Goal: Answer question/provide support

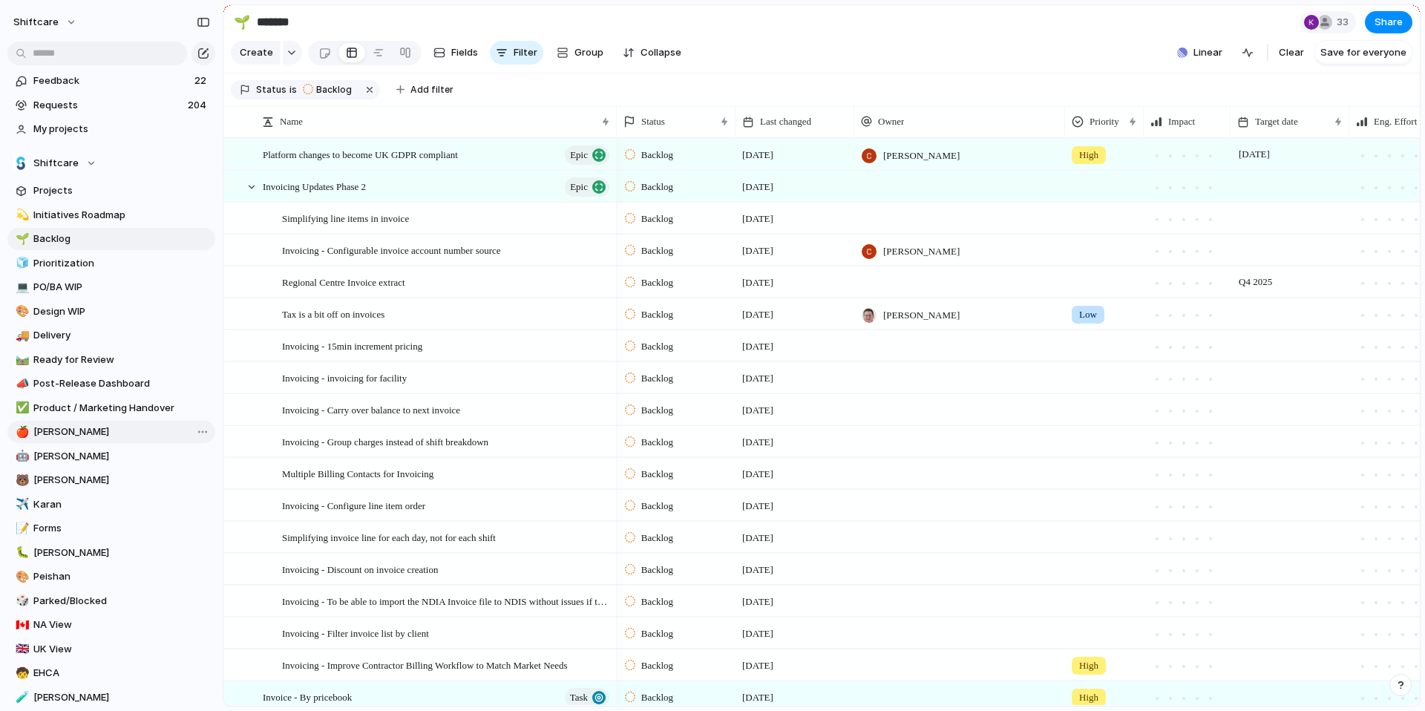
click at [67, 428] on span "[PERSON_NAME]" at bounding box center [121, 432] width 177 height 15
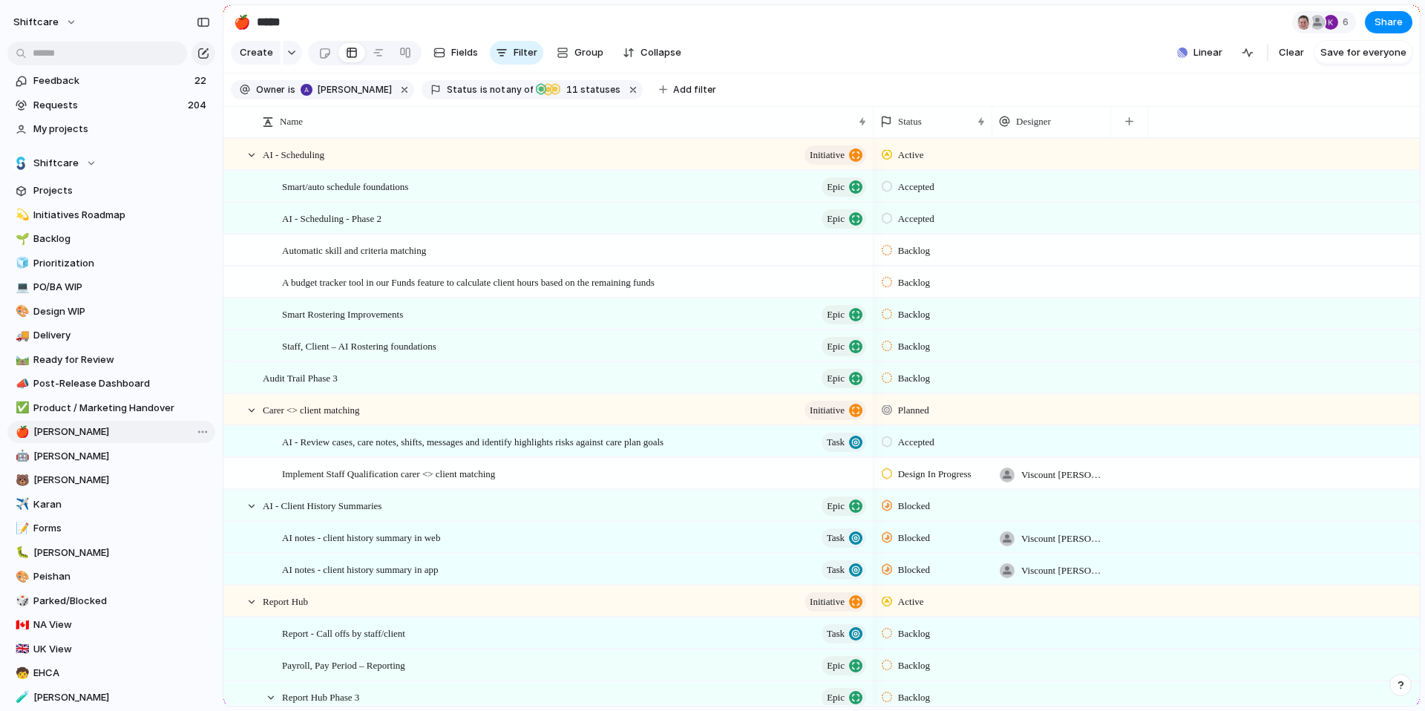
type input "*****"
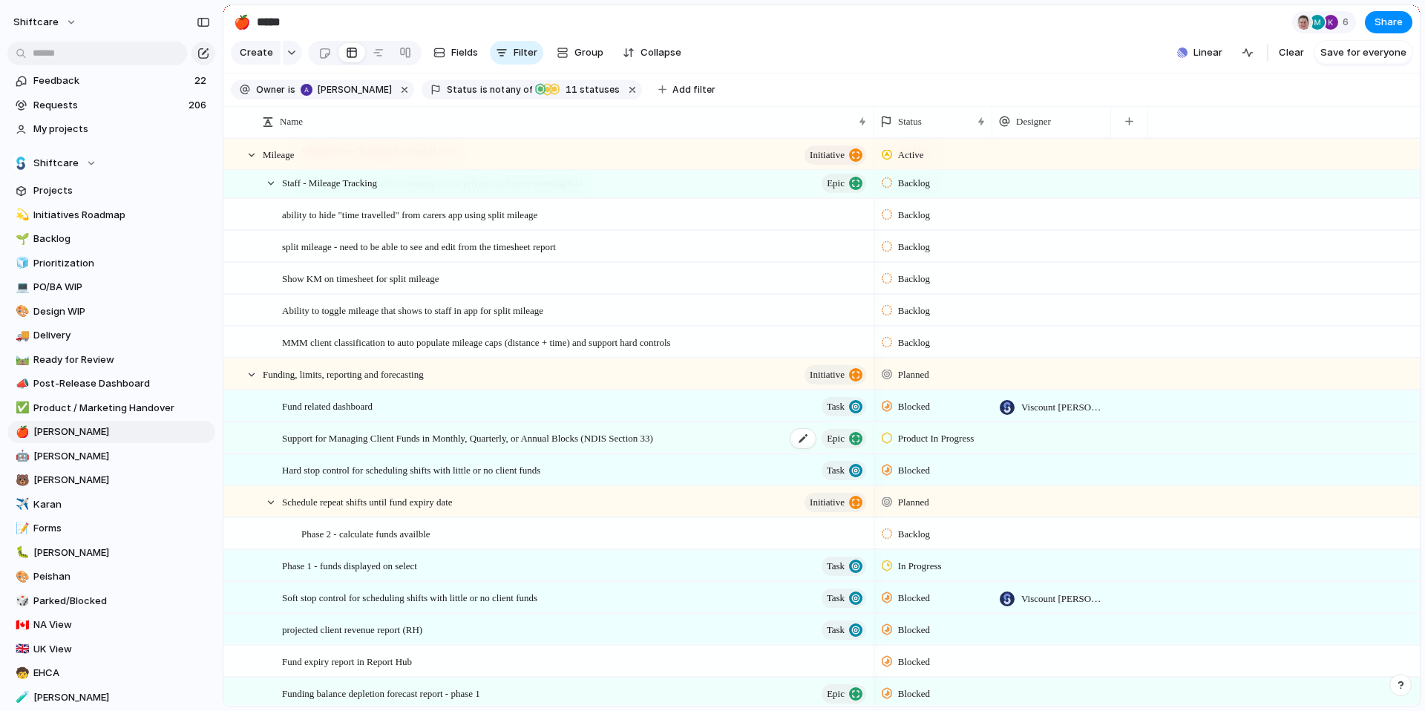
click at [495, 446] on span "Support for Managing Client Funds in Monthly, Quarterly, or Annual Blocks (NDIS…" at bounding box center [467, 437] width 371 height 17
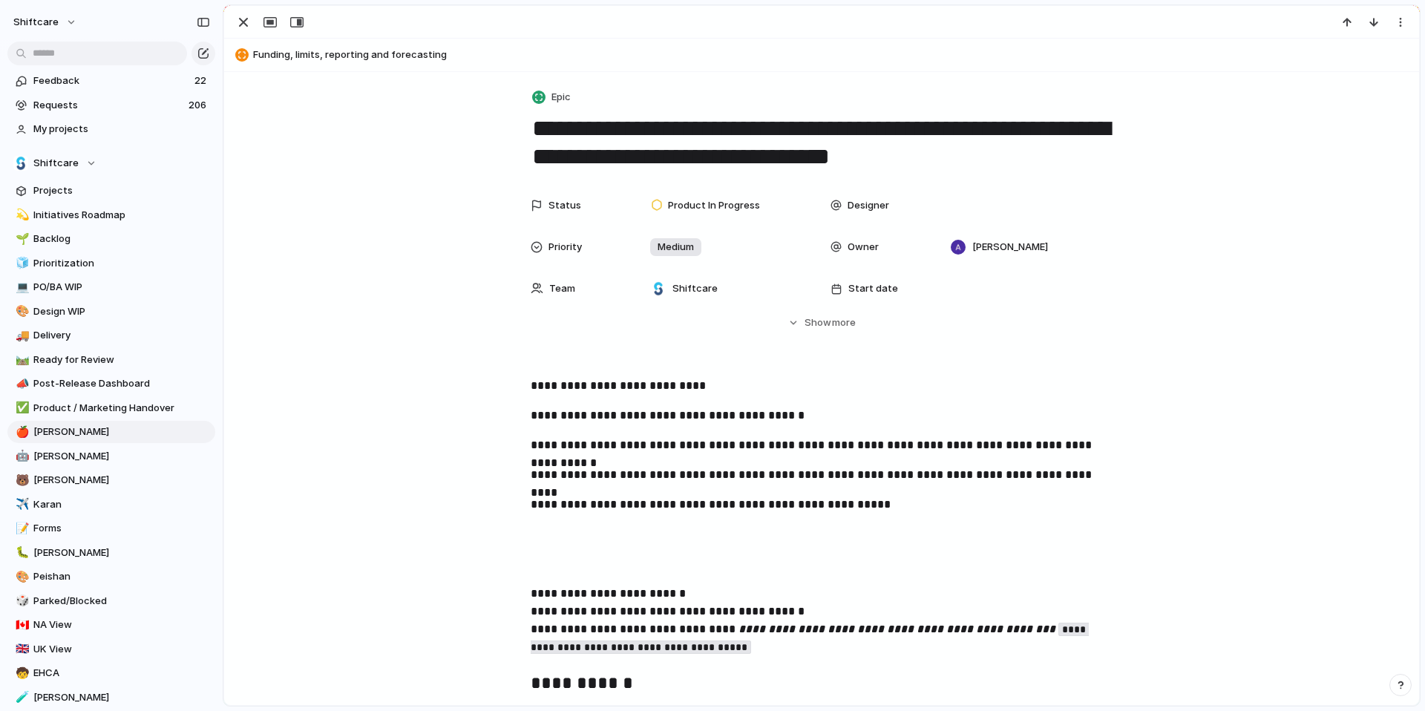
click at [860, 246] on span "Owner" at bounding box center [863, 247] width 31 height 15
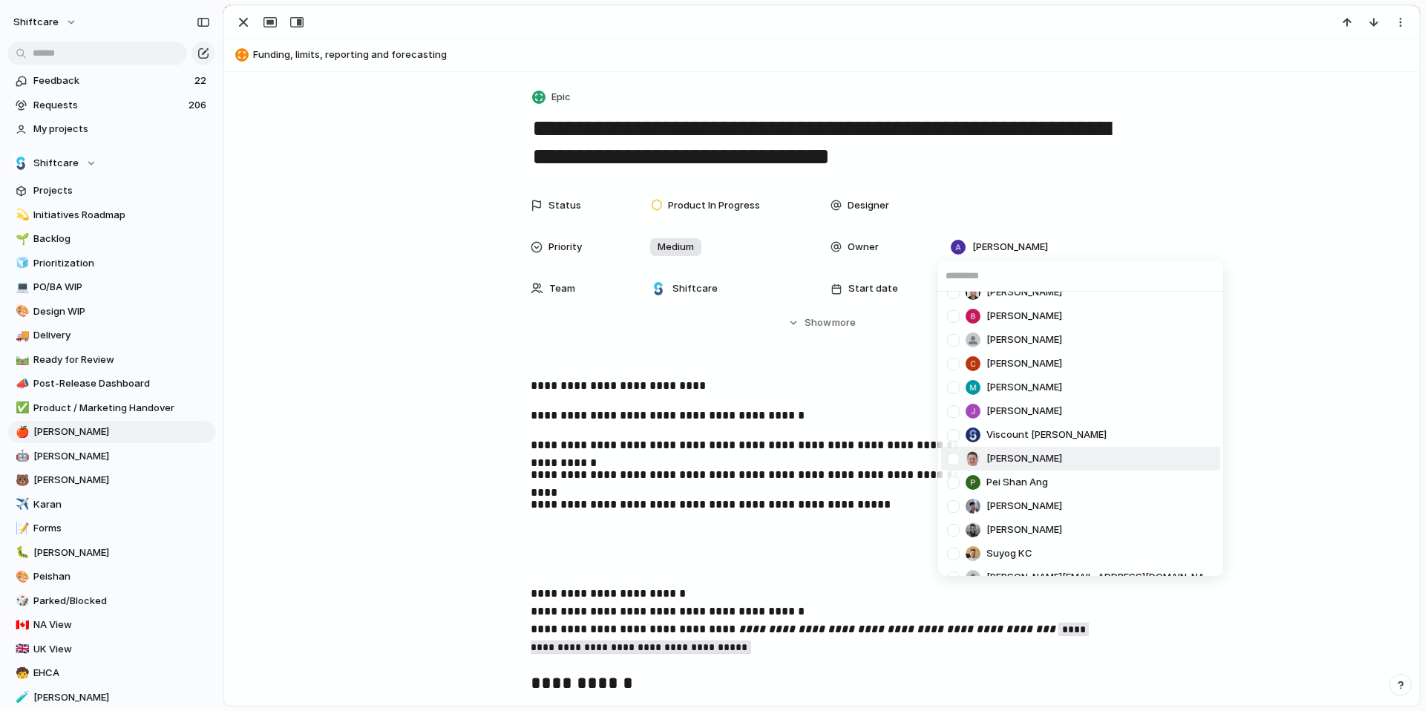
click at [953, 460] on div at bounding box center [954, 459] width 26 height 26
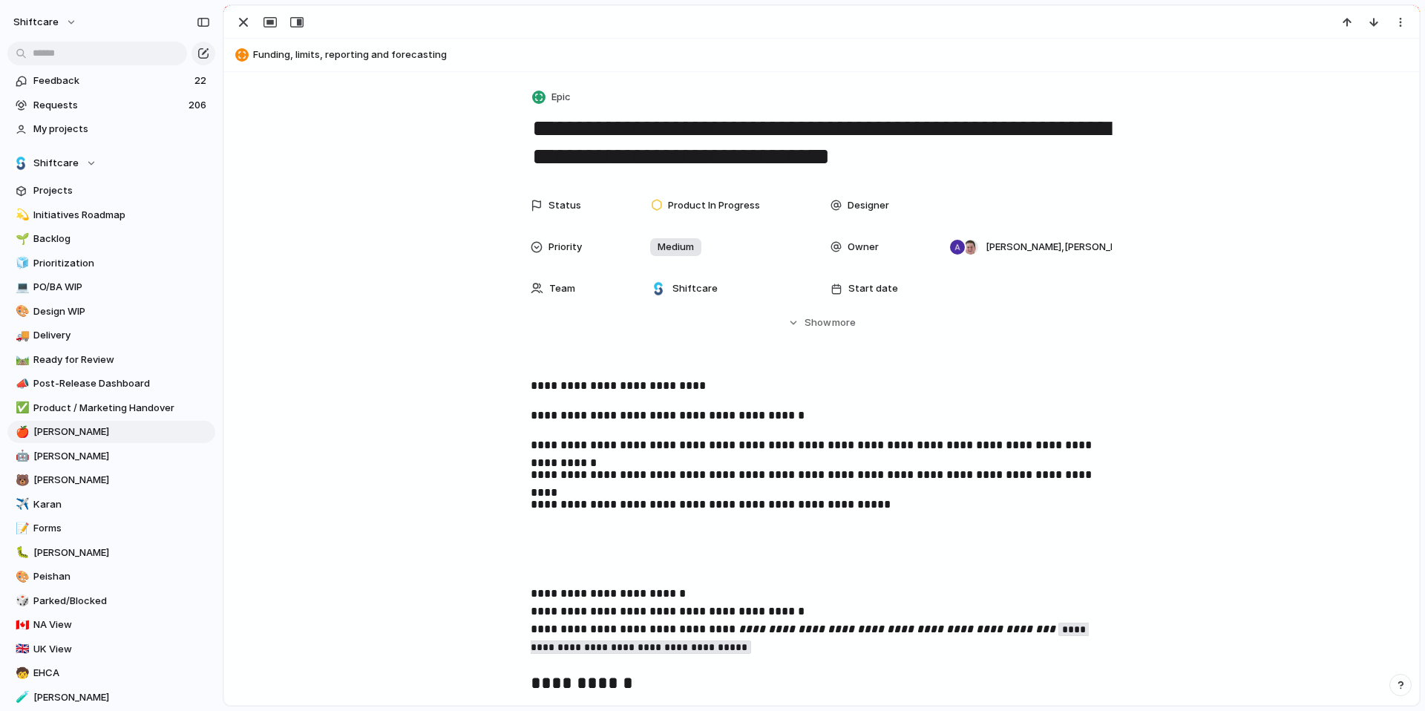
click at [1239, 376] on div "[PERSON_NAME] [PERSON_NAME] [PERSON_NAME] He Giórgenes [PERSON_NAME] [PERSON_NA…" at bounding box center [712, 355] width 1425 height 711
